Goal: Task Accomplishment & Management: Use online tool/utility

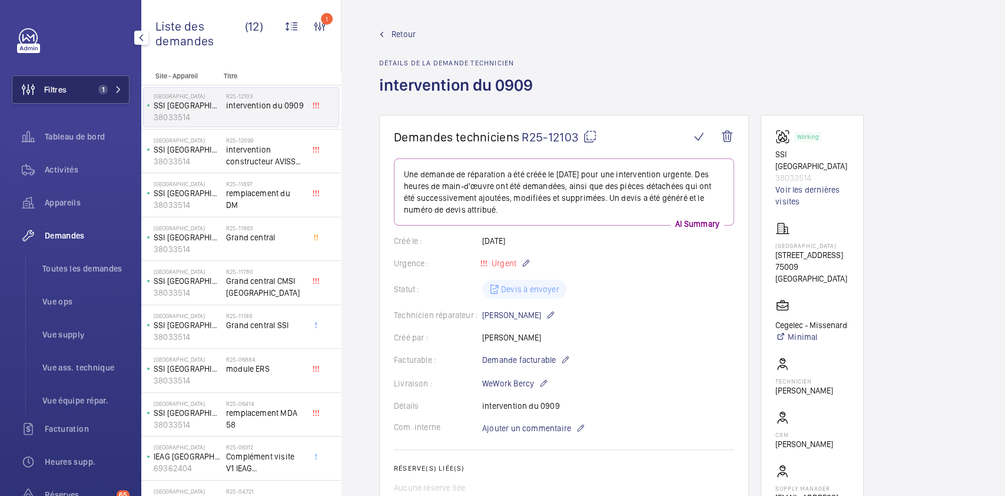
click at [47, 95] on span "Filtres" at bounding box center [39, 89] width 54 height 28
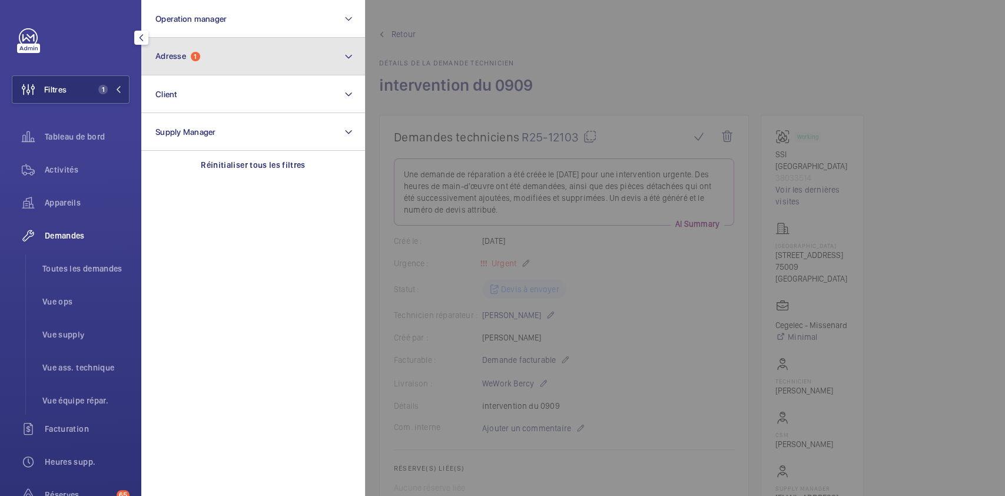
click at [215, 55] on button "Adresse 1" at bounding box center [253, 57] width 224 height 38
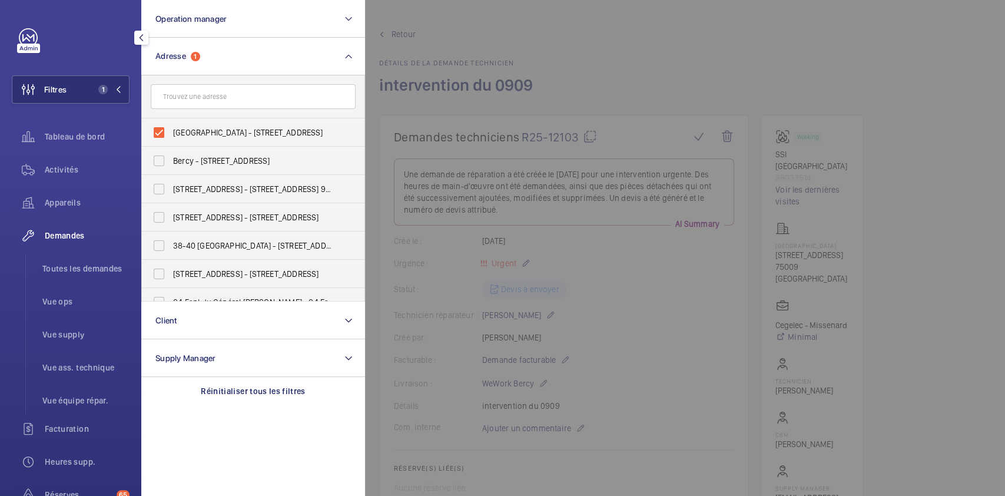
click at [477, 43] on div at bounding box center [867, 248] width 1005 height 496
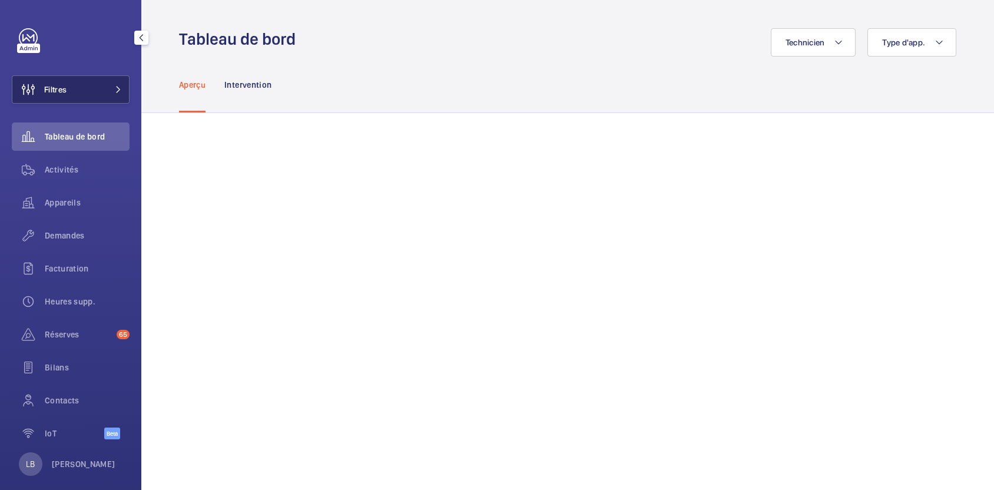
click at [102, 85] on button "Filtres" at bounding box center [71, 89] width 118 height 28
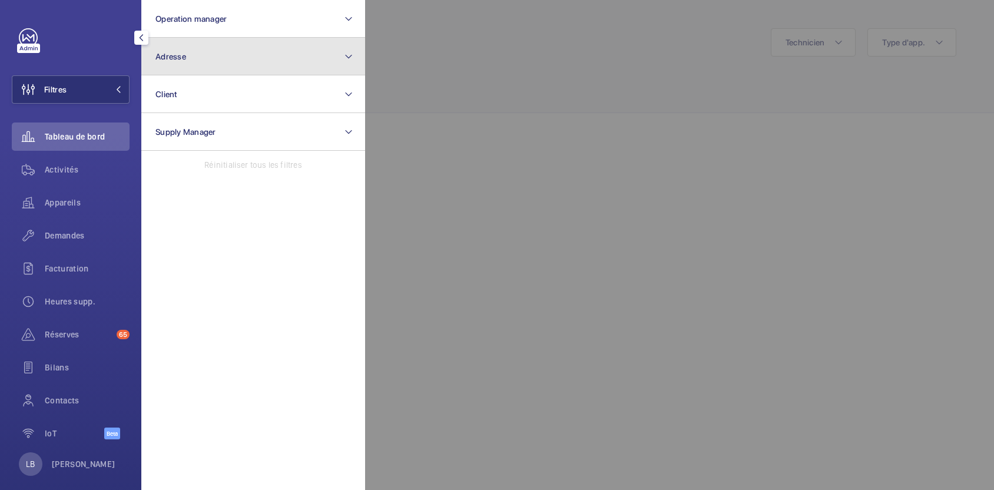
click at [211, 45] on button "Adresse" at bounding box center [253, 57] width 224 height 38
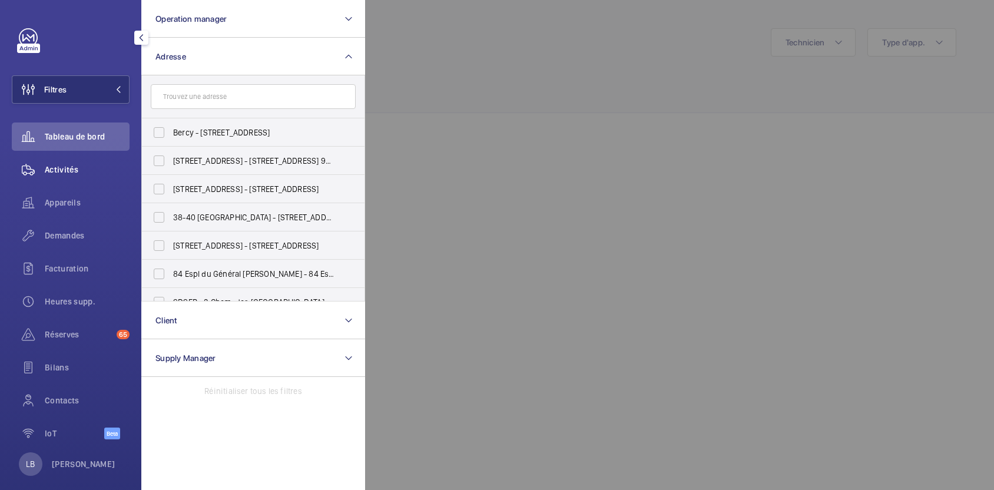
click at [69, 166] on span "Activités" at bounding box center [87, 170] width 85 height 12
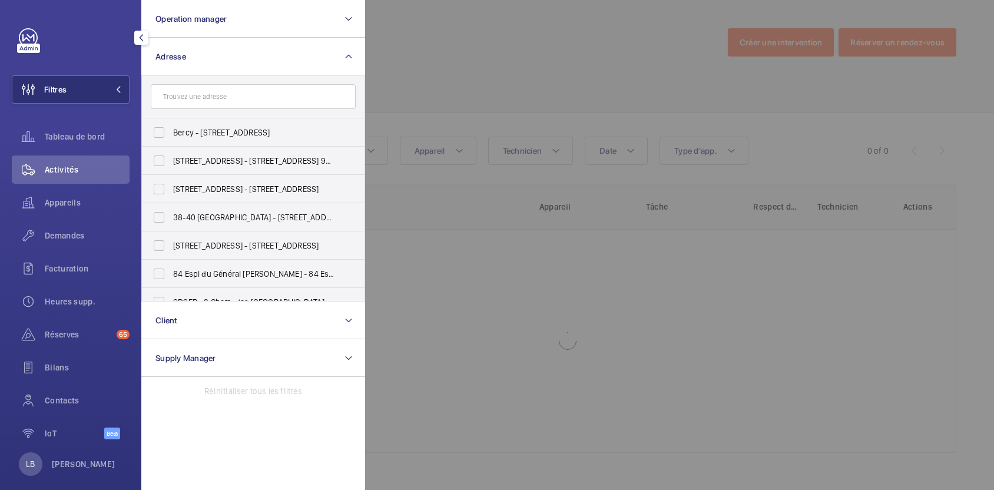
click at [578, 55] on div at bounding box center [862, 245] width 994 height 490
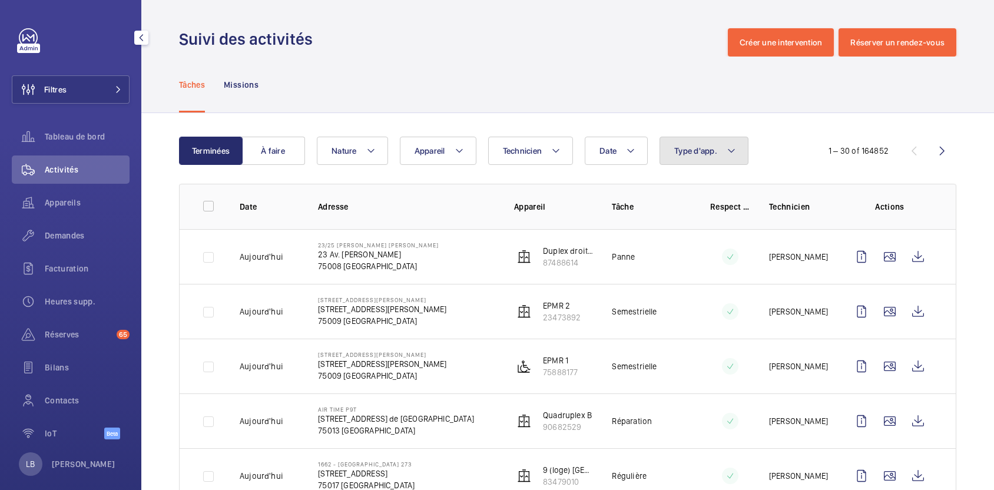
click at [706, 158] on button "Type d'app." at bounding box center [703, 151] width 89 height 28
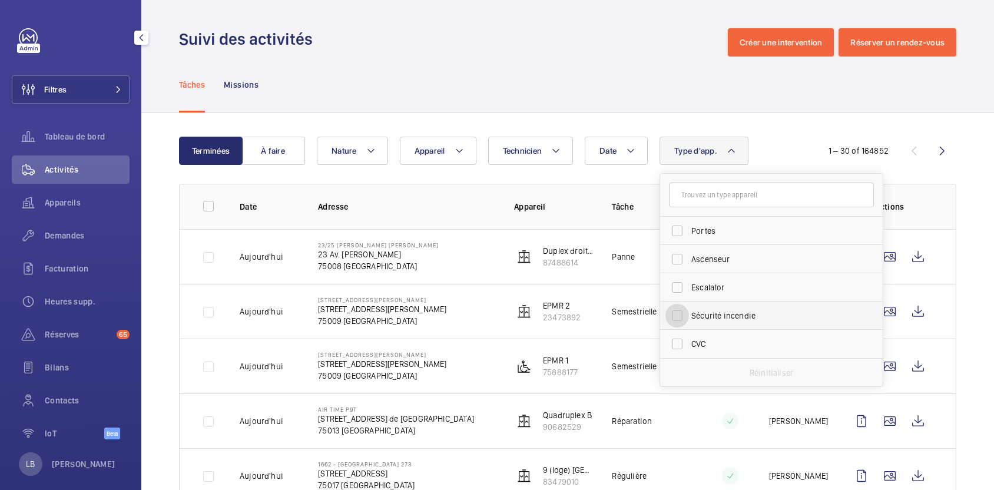
click at [680, 318] on input "Sécurité incendie" at bounding box center [677, 316] width 24 height 24
checkbox input "true"
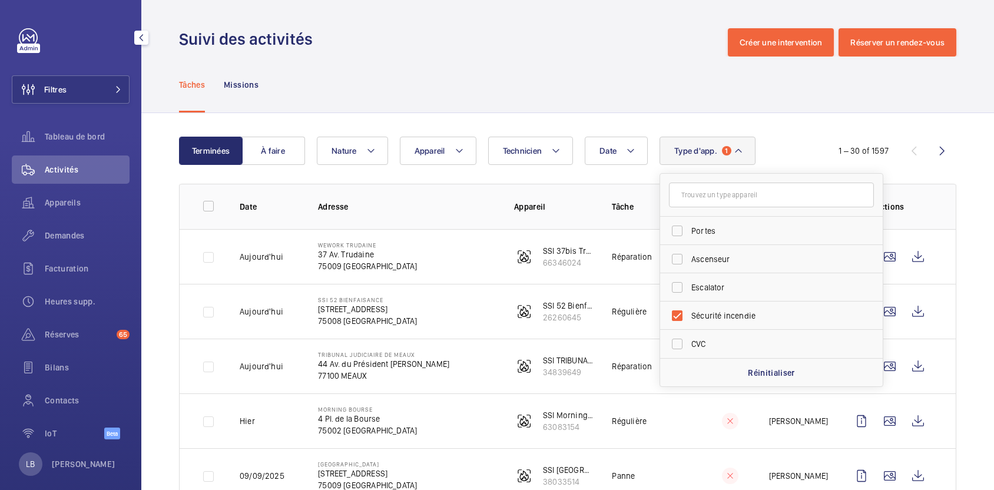
click at [546, 83] on div "Tâches Missions" at bounding box center [567, 85] width 777 height 56
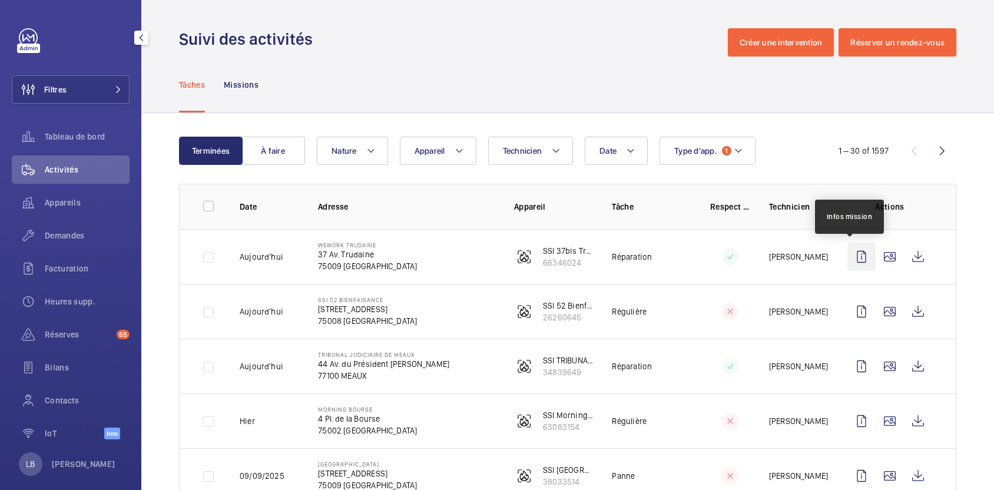
click at [850, 258] on wm-front-icon-button at bounding box center [861, 257] width 28 height 28
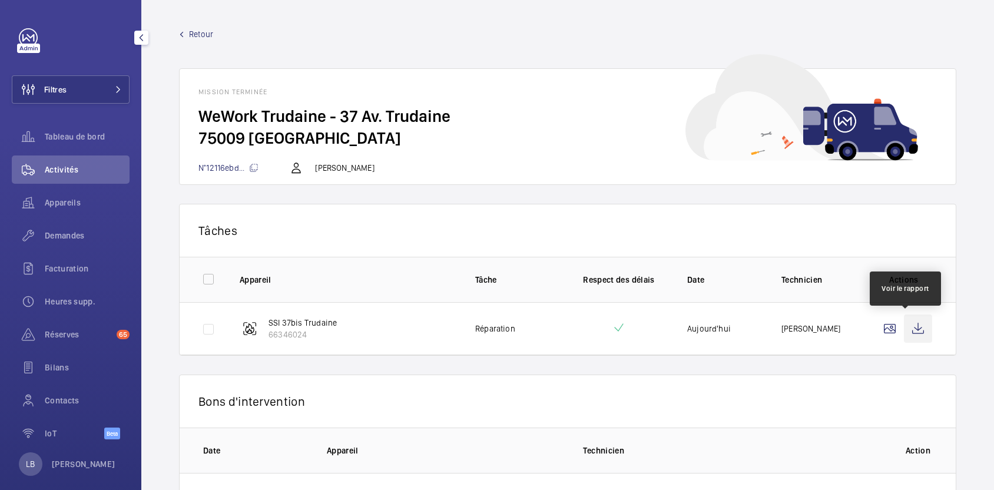
click at [907, 332] on wm-front-icon-button at bounding box center [918, 328] width 28 height 28
click at [863, 389] on wm-front-card-header "Bons d'intervention" at bounding box center [568, 401] width 776 height 52
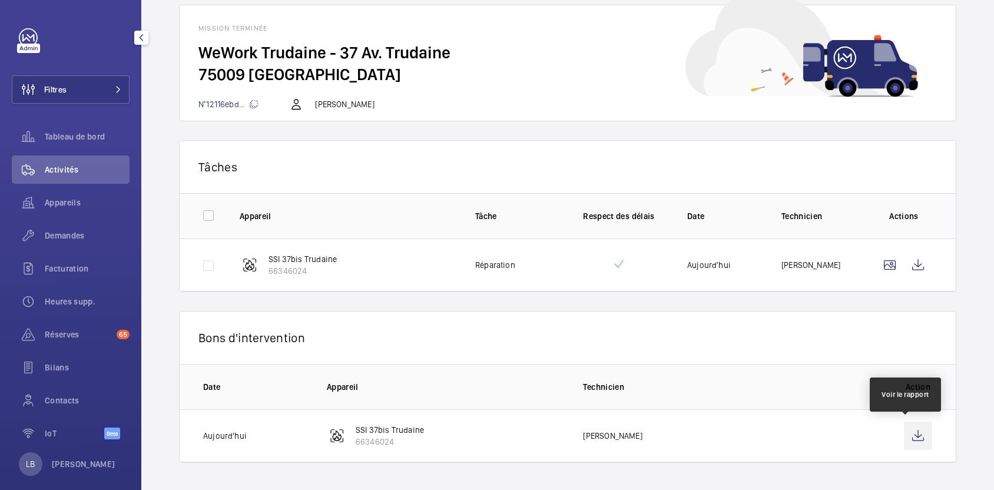
click at [904, 437] on wm-front-icon-button at bounding box center [918, 436] width 28 height 28
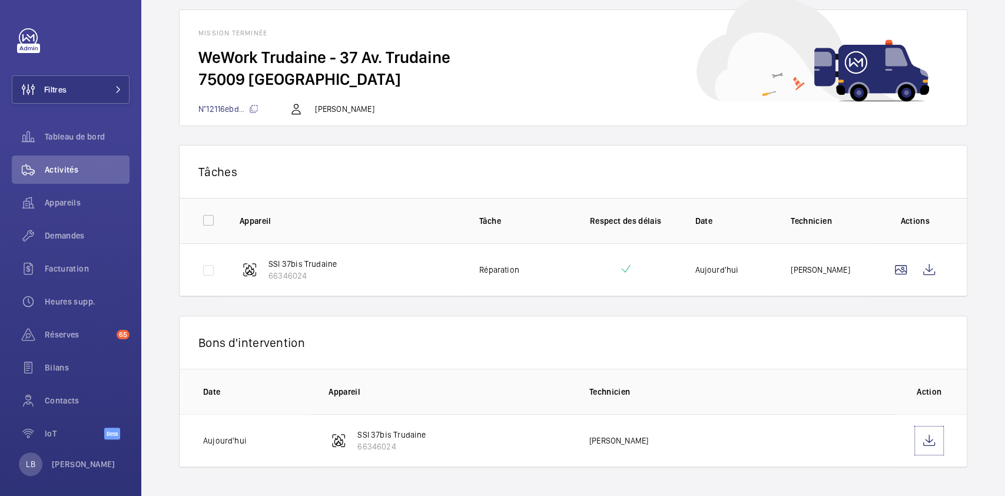
scroll to position [58, 0]
